Goal: Task Accomplishment & Management: Complete application form

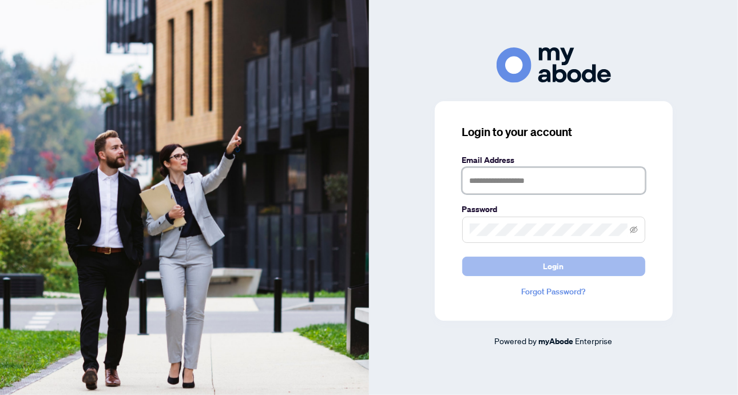
type input "**********"
click at [525, 267] on button "Login" at bounding box center [553, 266] width 183 height 19
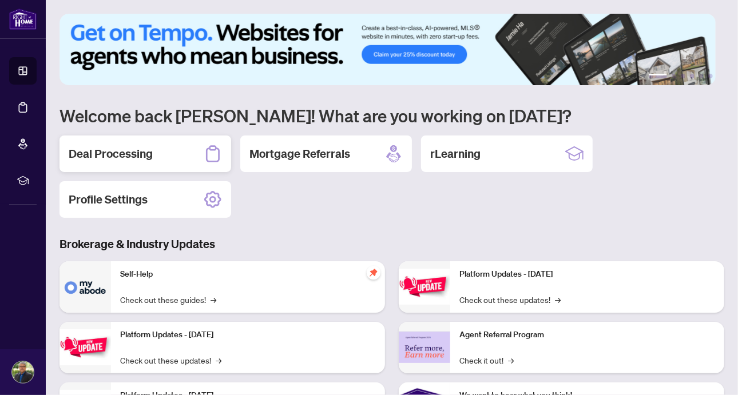
click at [93, 153] on h2 "Deal Processing" at bounding box center [111, 154] width 84 height 16
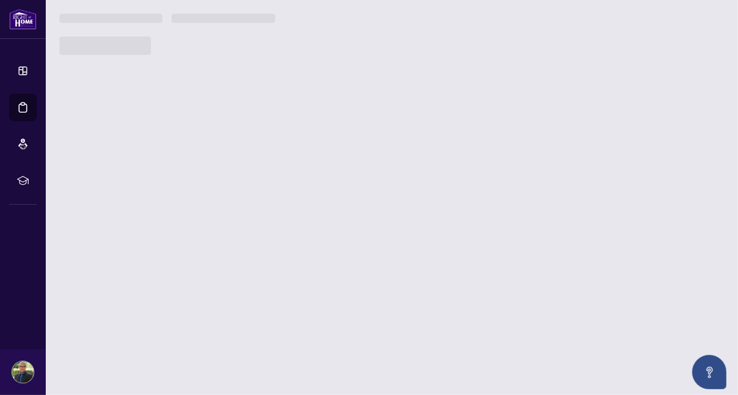
click at [93, 153] on main "1 2 3 4 5 6 Welcome back [PERSON_NAME]! What are you working on [DATE]? Deal Pr…" at bounding box center [392, 197] width 692 height 395
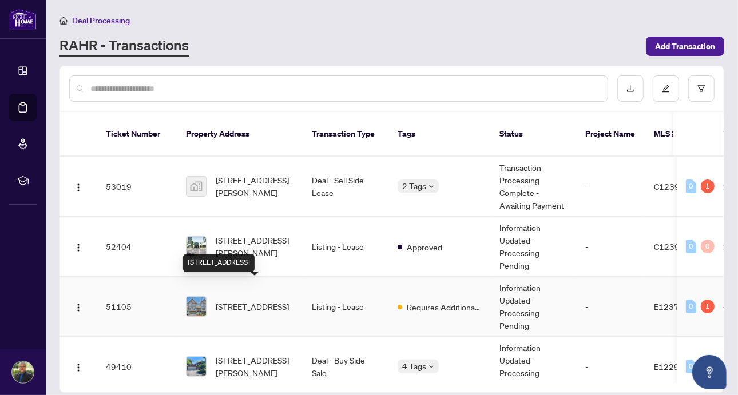
click at [260, 300] on span "[STREET_ADDRESS]" at bounding box center [252, 306] width 73 height 13
click at [260, 292] on main "Deal Processing [PERSON_NAME] - Transactions Add Transaction Ticket Number Prop…" at bounding box center [392, 197] width 692 height 395
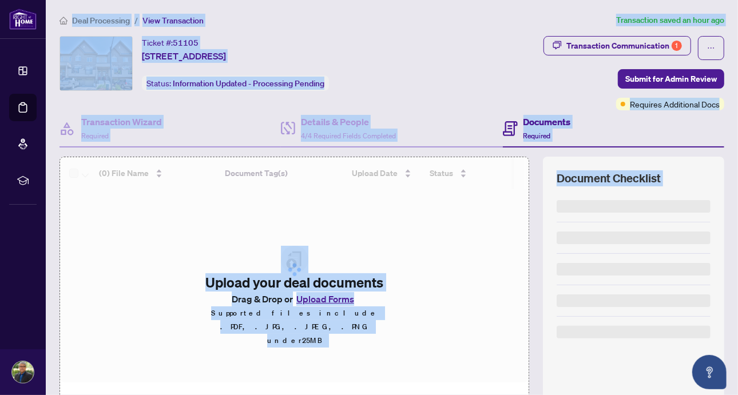
click at [412, 92] on div "Ticket #: 51105 [STREET_ADDRESS] Status: Information Updated - Processing Pendi…" at bounding box center [246, 73] width 379 height 74
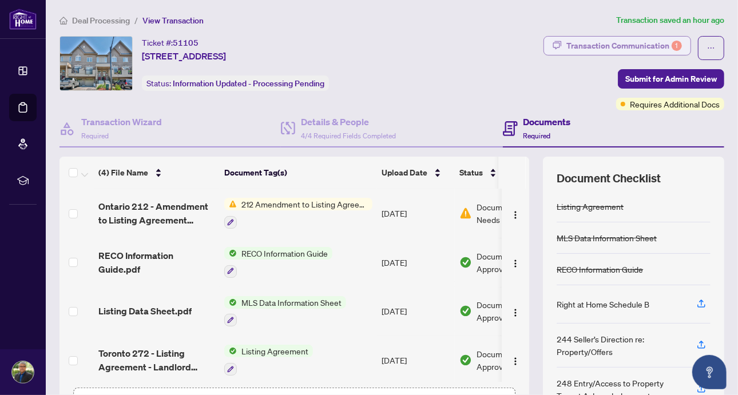
click at [585, 44] on div "Transaction Communication 1" at bounding box center [624, 46] width 116 height 18
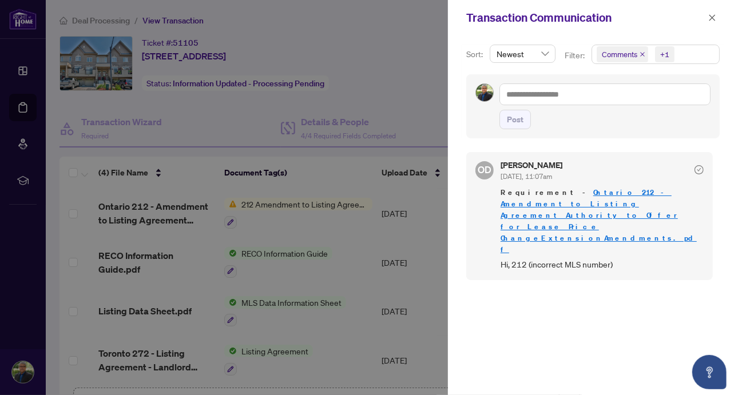
click at [579, 197] on link "Ontario 212 - Amendment to Listing Agreement Authority to Offer for Lease Price…" at bounding box center [598, 221] width 196 height 67
click at [417, 59] on div at bounding box center [369, 197] width 738 height 395
click at [712, 17] on icon "close" at bounding box center [712, 17] width 6 height 6
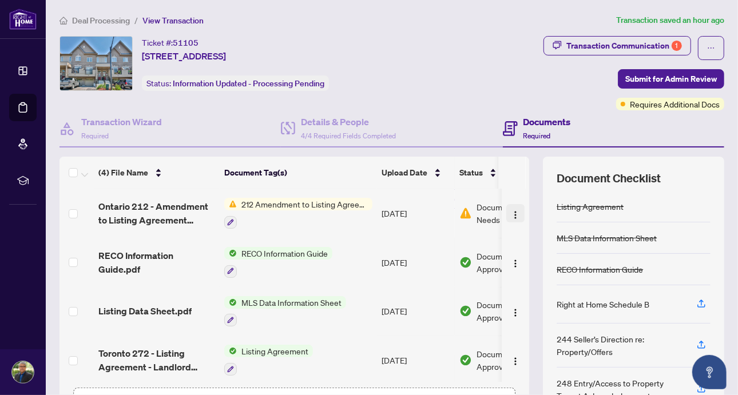
click at [511, 212] on img "button" at bounding box center [515, 214] width 9 height 9
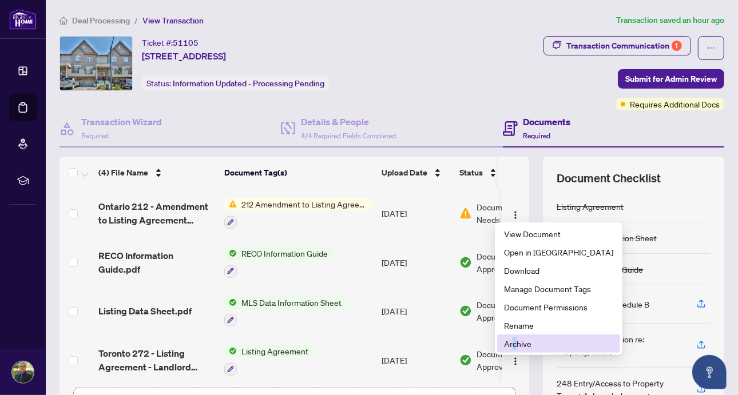
click at [514, 345] on span "Archive" at bounding box center [558, 343] width 109 height 13
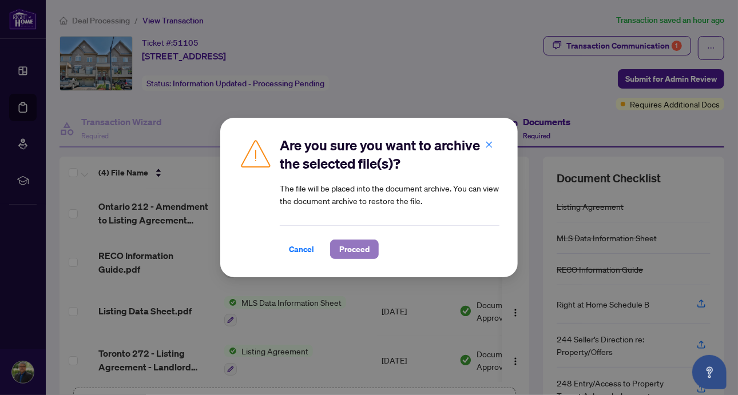
click at [358, 255] on span "Proceed" at bounding box center [354, 249] width 30 height 18
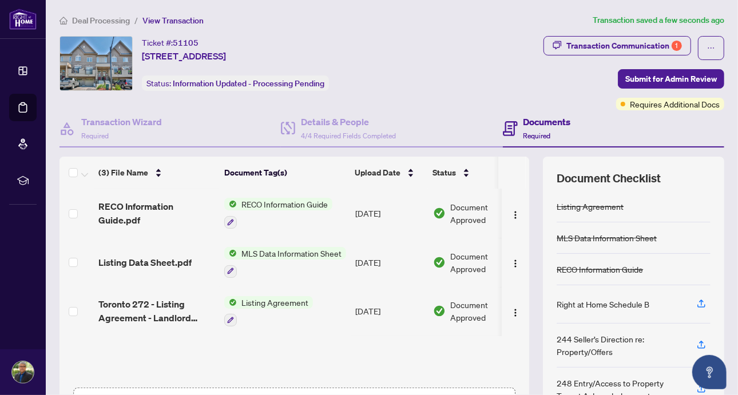
scroll to position [81, 0]
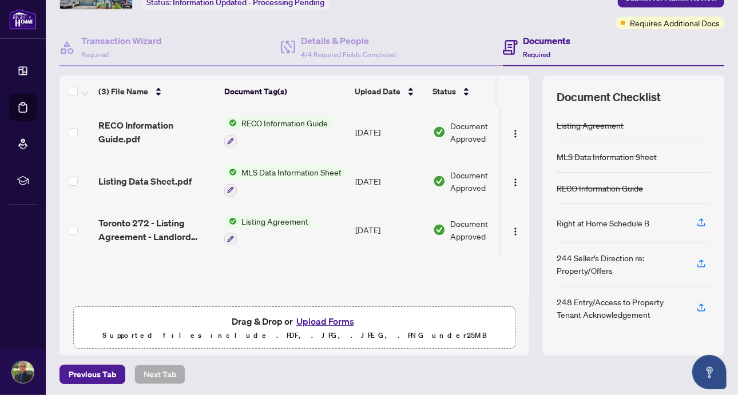
click at [301, 314] on button "Upload Forms" at bounding box center [325, 321] width 65 height 15
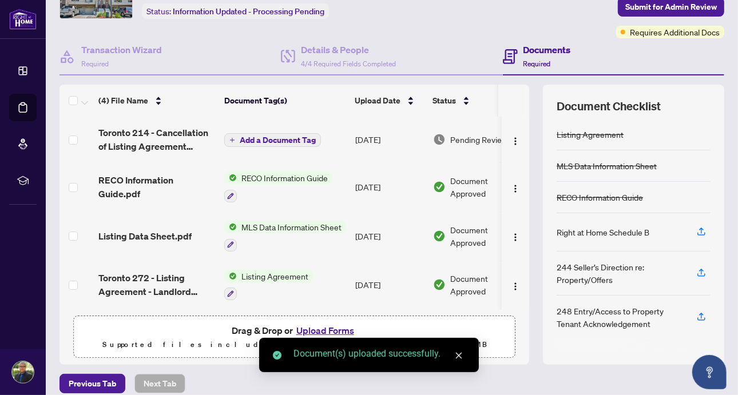
scroll to position [68, 0]
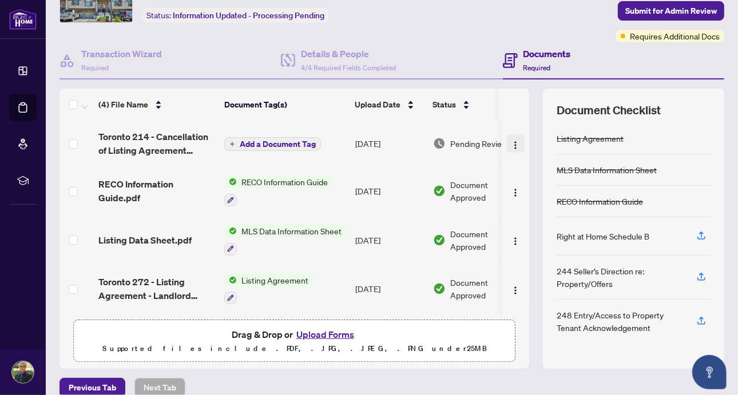
click at [511, 141] on img "button" at bounding box center [515, 145] width 9 height 9
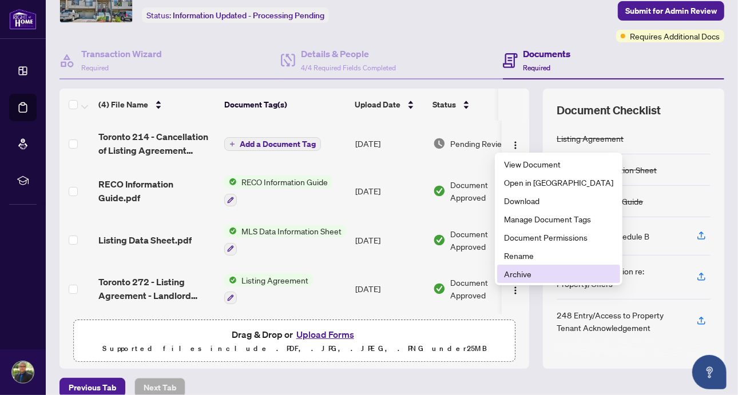
click at [518, 272] on span "Archive" at bounding box center [558, 274] width 109 height 13
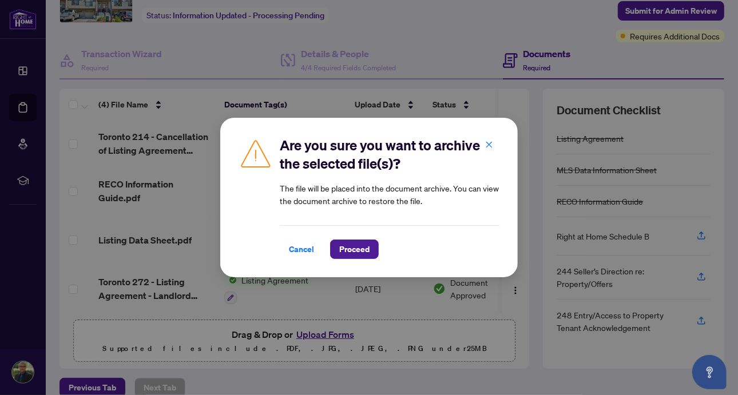
click at [367, 249] on span "Proceed" at bounding box center [354, 249] width 30 height 18
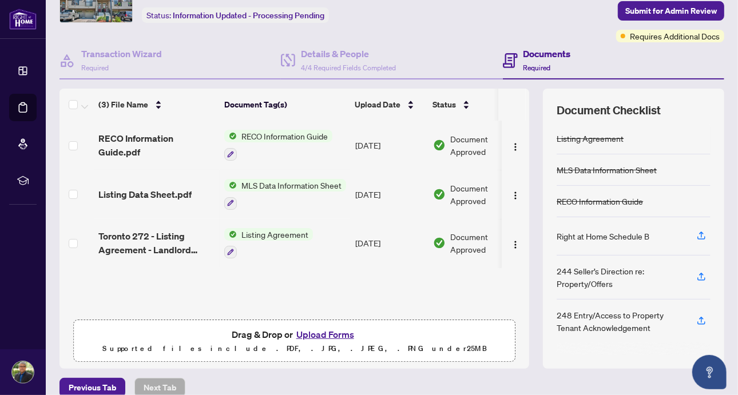
click at [310, 332] on button "Upload Forms" at bounding box center [325, 334] width 65 height 15
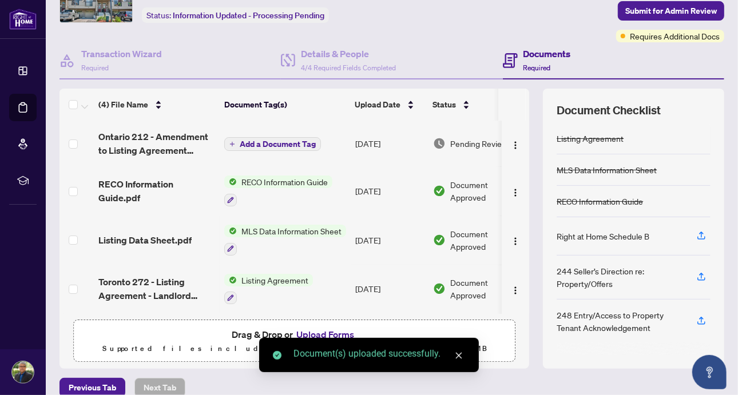
click at [282, 142] on span "Add a Document Tag" at bounding box center [278, 144] width 76 height 8
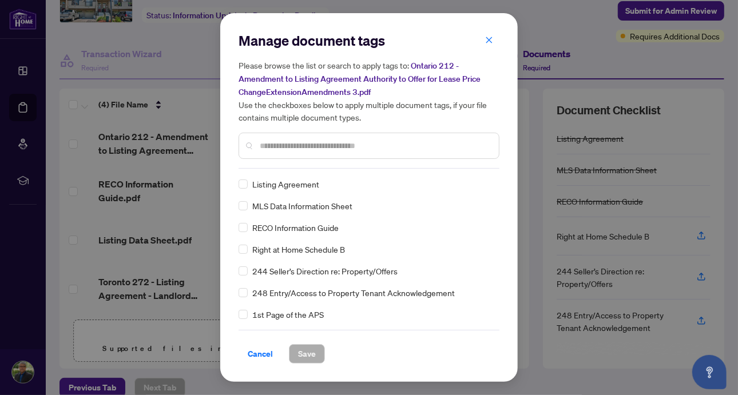
click at [277, 137] on div at bounding box center [368, 146] width 261 height 26
click at [271, 147] on input "text" at bounding box center [375, 146] width 230 height 13
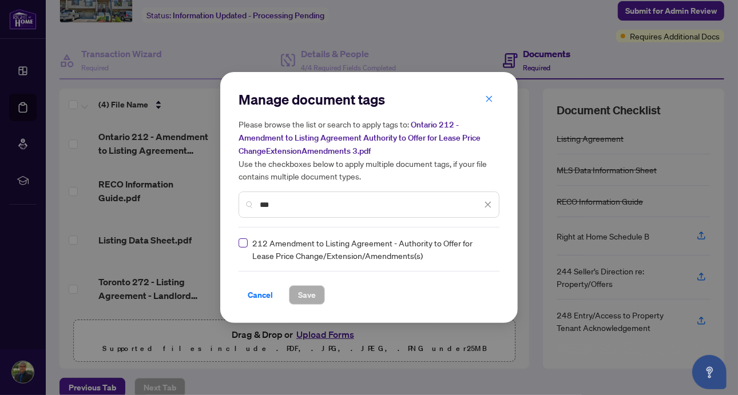
type input "***"
click at [305, 293] on span "Save" at bounding box center [307, 295] width 18 height 18
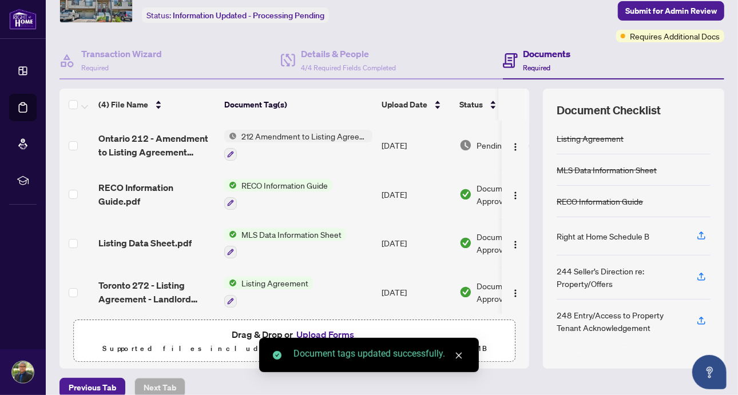
click at [323, 134] on span "212 Amendment to Listing Agreement - Authority to Offer for Lease Price Change/…" at bounding box center [305, 136] width 136 height 13
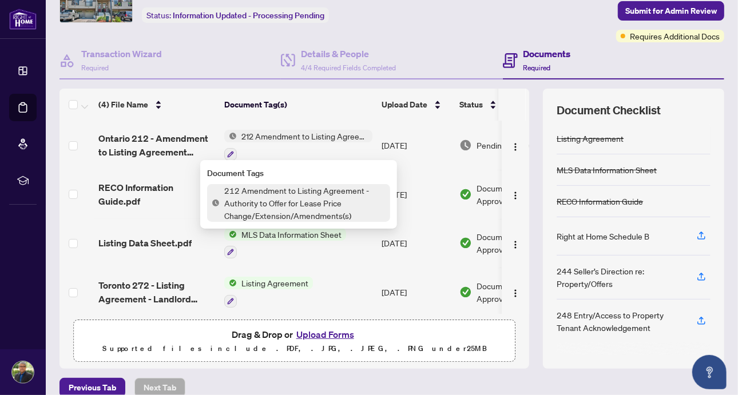
click at [415, 140] on td "[DATE]" at bounding box center [416, 145] width 78 height 49
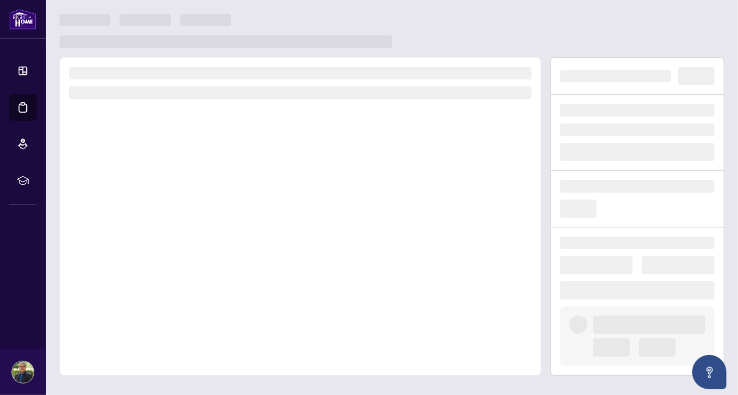
click at [415, 140] on div at bounding box center [300, 216] width 482 height 319
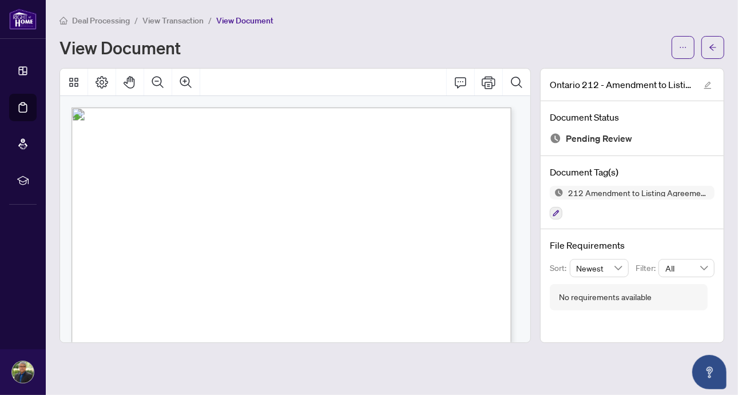
click at [710, 42] on span "button" at bounding box center [713, 47] width 8 height 18
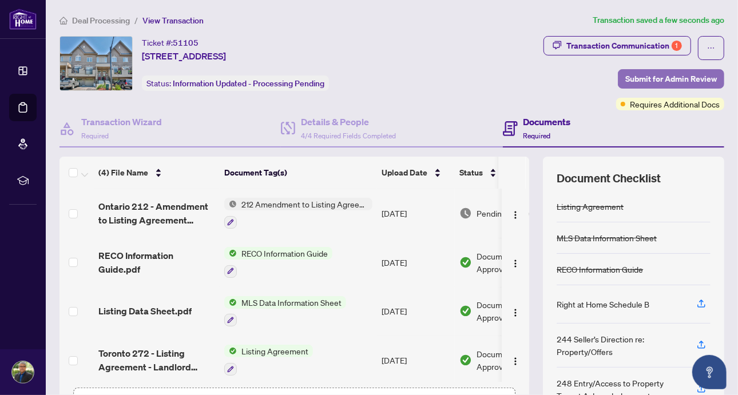
click at [658, 77] on span "Submit for Admin Review" at bounding box center [671, 79] width 92 height 18
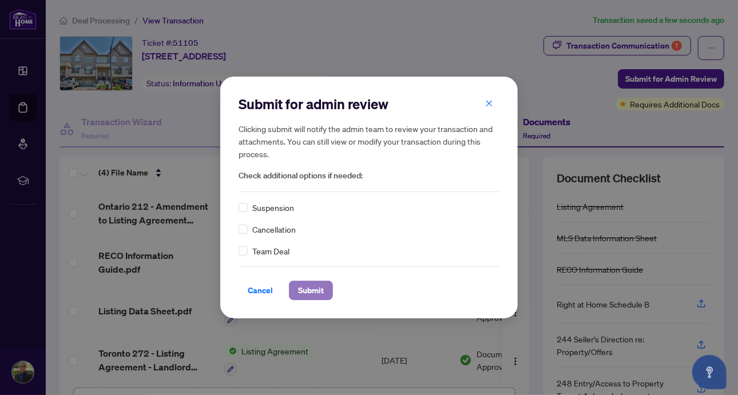
click at [312, 290] on span "Submit" at bounding box center [311, 290] width 26 height 18
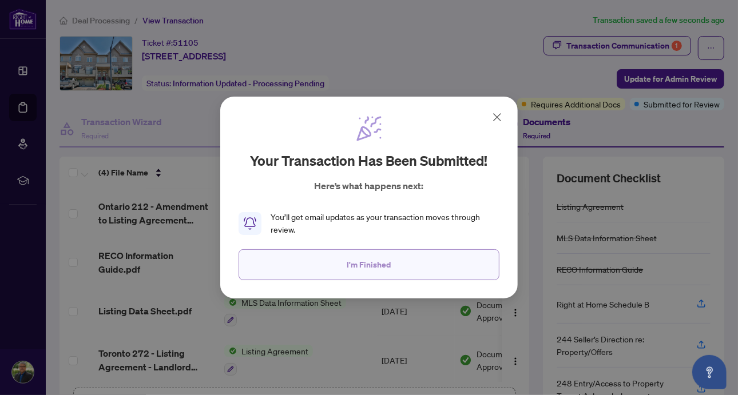
click at [411, 267] on button "I'm Finished" at bounding box center [368, 264] width 261 height 31
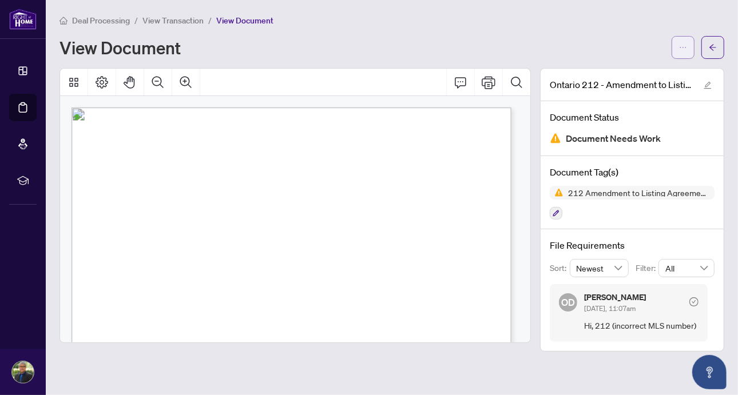
click at [685, 43] on icon "ellipsis" at bounding box center [683, 47] width 8 height 8
click at [693, 51] on button "button" at bounding box center [682, 47] width 23 height 23
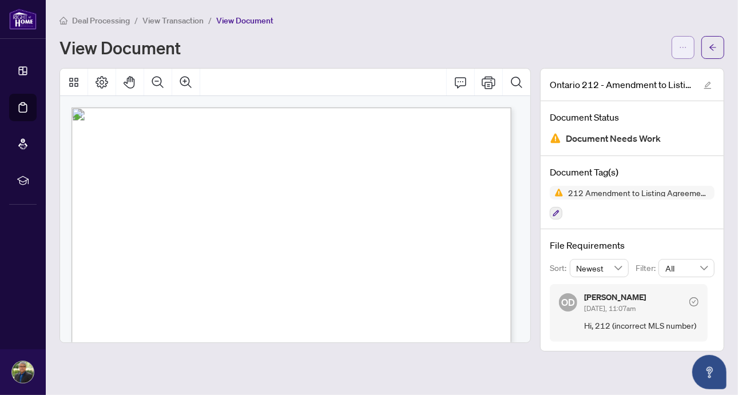
click at [693, 52] on button "button" at bounding box center [682, 47] width 23 height 23
click at [686, 54] on span "button" at bounding box center [683, 47] width 8 height 18
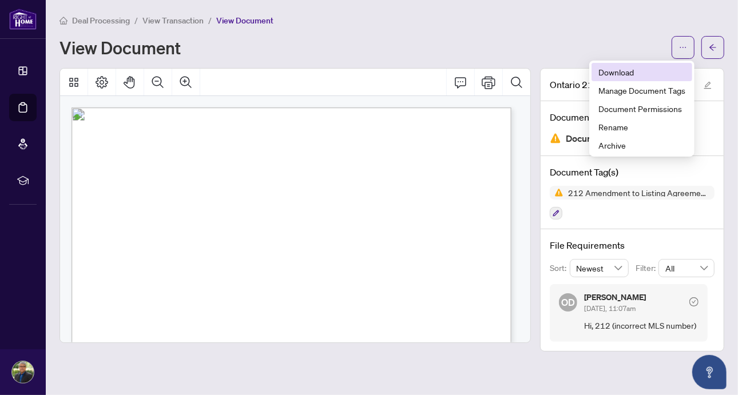
click at [612, 69] on span "Download" at bounding box center [641, 72] width 87 height 13
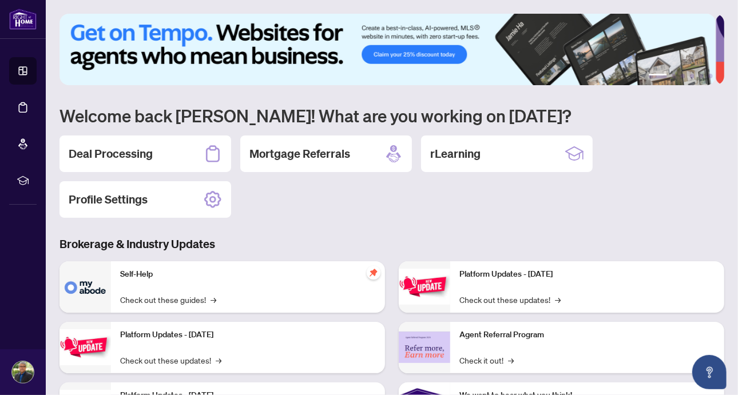
click at [116, 157] on h2 "Deal Processing" at bounding box center [111, 154] width 84 height 16
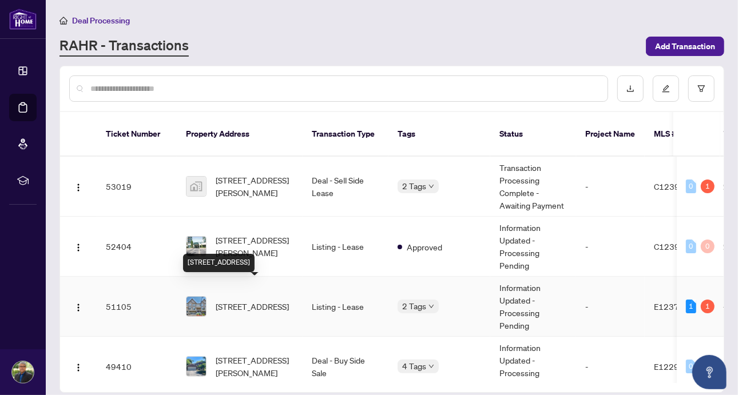
click at [248, 300] on span "[STREET_ADDRESS]" at bounding box center [252, 306] width 73 height 13
click at [248, 290] on main "Deal Processing RAHR - Transactions Add Transaction Ticket Number Property Addr…" at bounding box center [392, 197] width 692 height 395
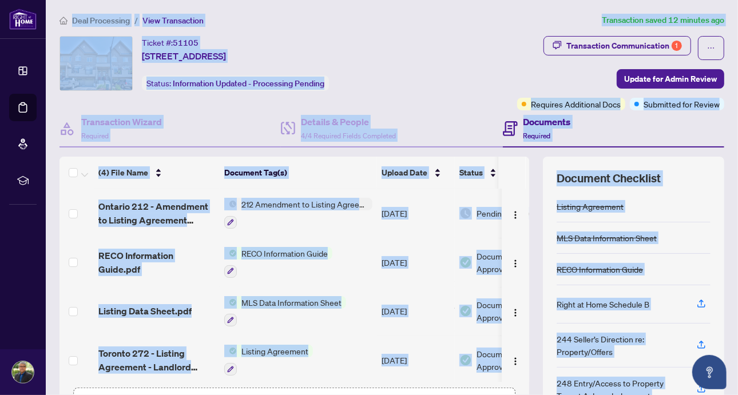
click at [400, 63] on div "Ticket #: 51105 [STREET_ADDRESS] Status: Information Updated - Processing Pendi…" at bounding box center [239, 63] width 361 height 55
click at [412, 66] on div "Ticket #: 51105 [STREET_ADDRESS] Status: Information Updated - Processing Pendi…" at bounding box center [239, 63] width 361 height 55
click at [439, 88] on div "Transaction Communication 1 Update for Admin Review Requires Additional Docs Su…" at bounding box center [575, 73] width 299 height 74
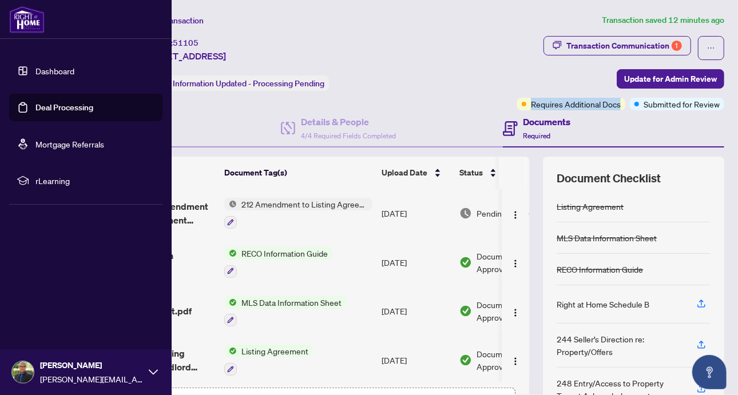
click at [19, 17] on img at bounding box center [26, 19] width 35 height 27
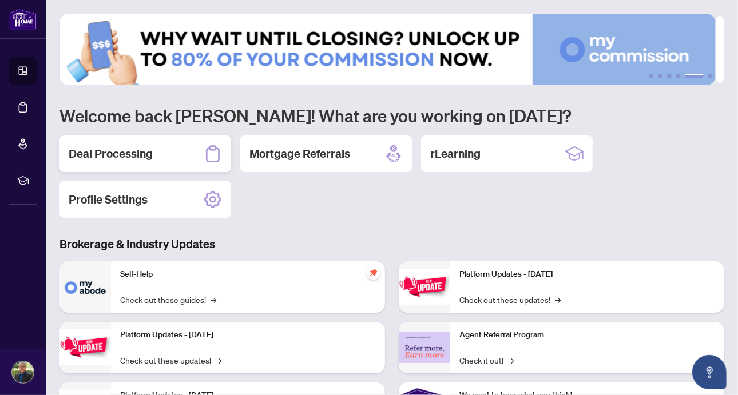
click at [122, 156] on h2 "Deal Processing" at bounding box center [111, 154] width 84 height 16
